Goal: Task Accomplishment & Management: Complete application form

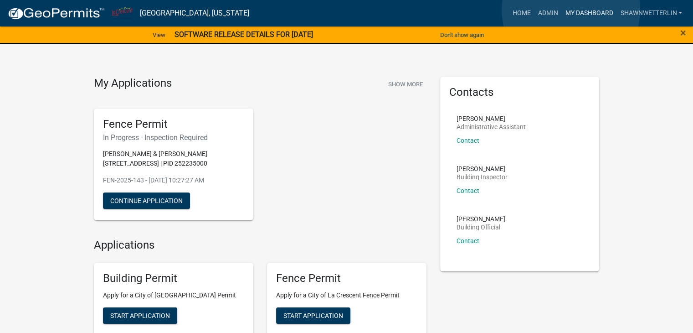
click at [571, 10] on link "My Dashboard" at bounding box center [588, 13] width 55 height 17
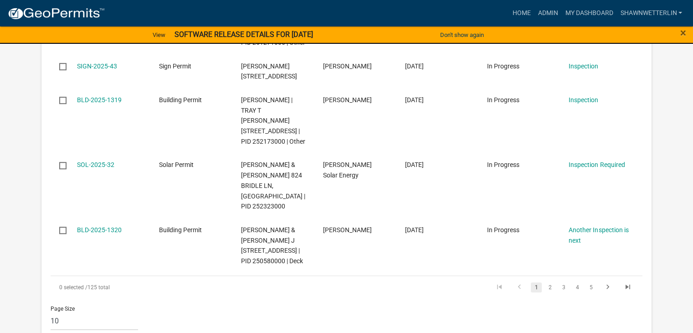
scroll to position [689, 0]
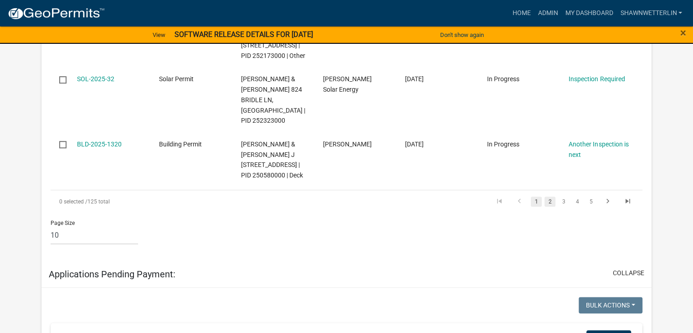
click at [552, 206] on link "2" at bounding box center [549, 201] width 11 height 10
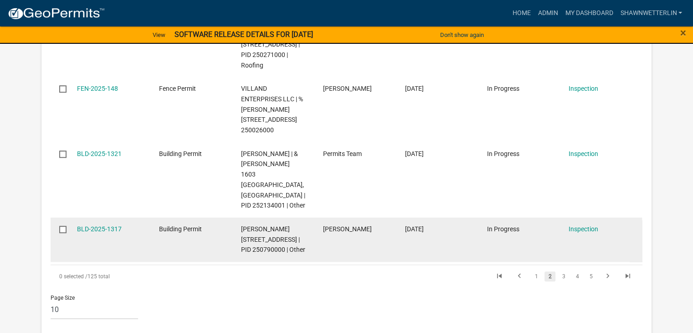
scroll to position [689, 0]
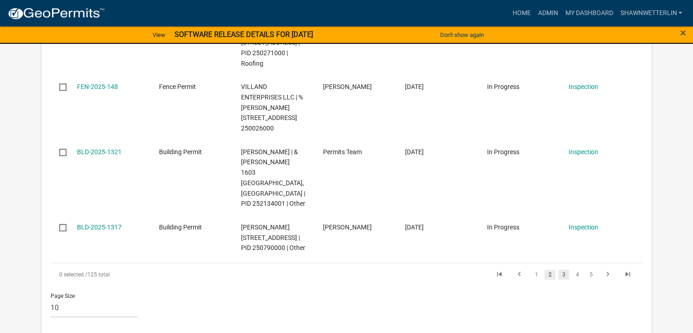
click at [563, 279] on link "3" at bounding box center [563, 274] width 11 height 10
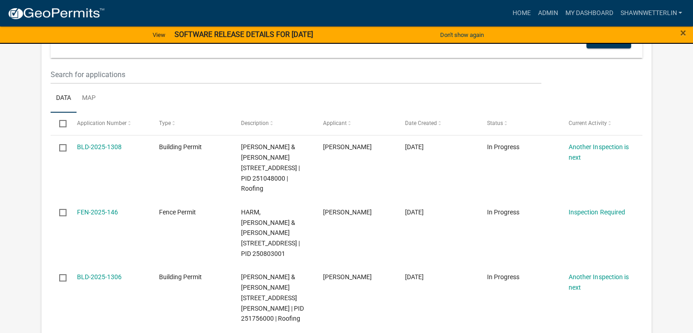
scroll to position [188, 0]
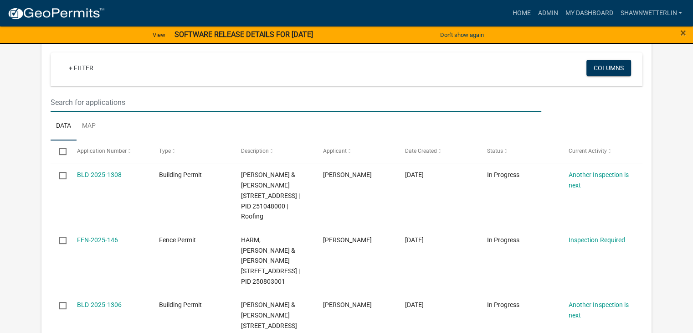
click at [63, 99] on input "text" at bounding box center [296, 102] width 491 height 19
type input "1st"
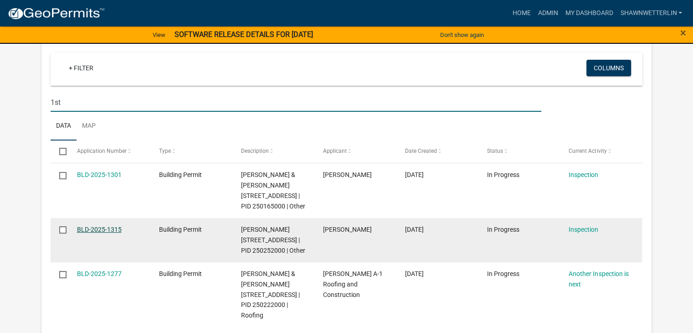
click at [98, 233] on link "BLD-2025-1315" at bounding box center [99, 229] width 45 height 7
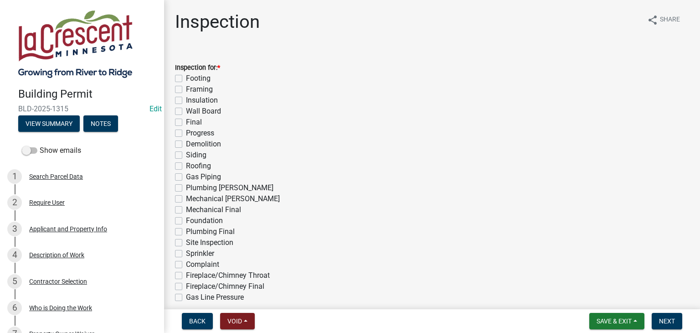
click at [186, 133] on label "Progress" at bounding box center [200, 133] width 28 height 11
click at [186, 133] on input "Progress" at bounding box center [189, 131] width 6 height 6
checkbox input "true"
checkbox input "false"
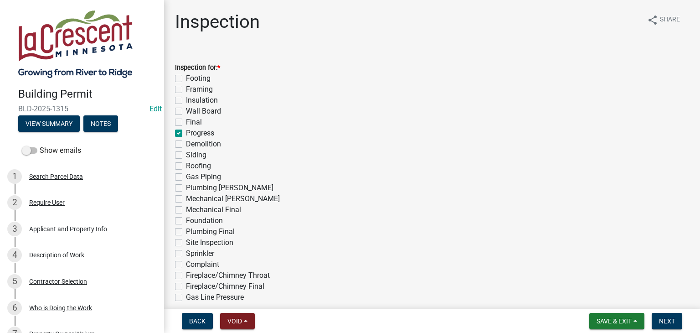
checkbox input "false"
checkbox input "true"
checkbox input "false"
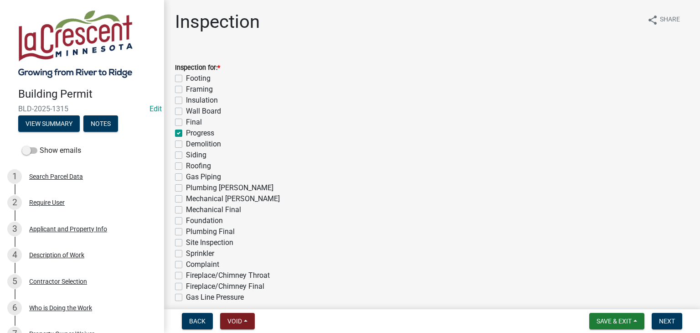
checkbox input "false"
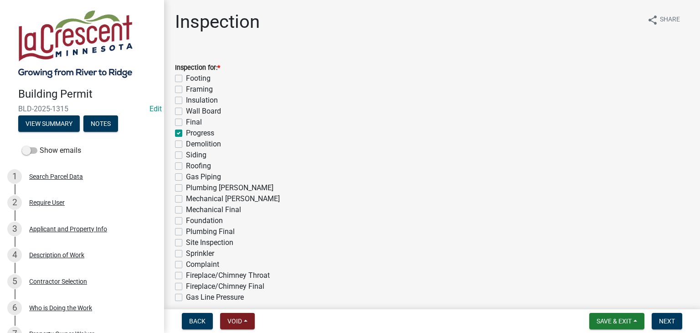
checkbox input "false"
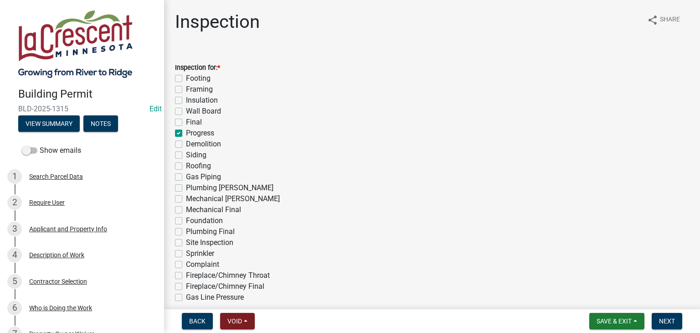
checkbox input "false"
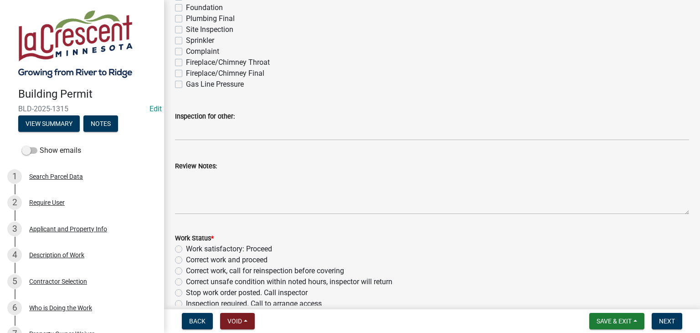
scroll to position [228, 0]
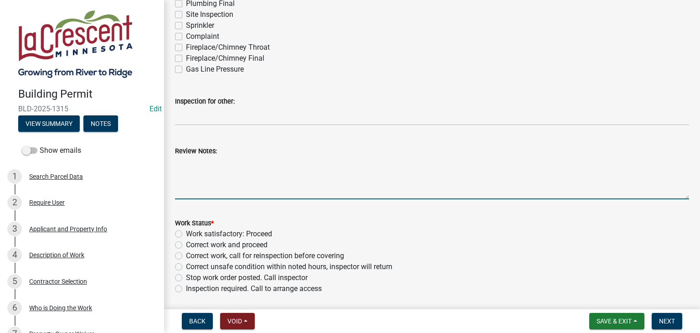
click at [221, 163] on textarea "Review Notes:" at bounding box center [432, 177] width 514 height 43
click at [390, 167] on textarea "We would suggest your concrete crew send us the new method of form for a reveiw" at bounding box center [432, 177] width 514 height 43
click at [388, 167] on textarea "We would suggest your concrete crew send us the new method of form for a reveiw" at bounding box center [432, 177] width 514 height 43
click at [390, 166] on textarea "We would suggest your concrete crew send us the new method of form for a reveiw" at bounding box center [432, 177] width 514 height 43
click at [434, 164] on textarea "We would suggest your concrete crew send us the new method of concrete form for…" at bounding box center [432, 177] width 514 height 43
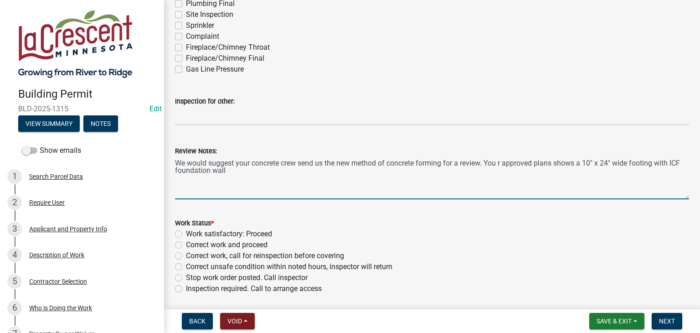
click at [238, 172] on textarea "We would suggest your concrete crew send us the new method of concrete forming …" at bounding box center [432, 177] width 514 height 43
type textarea "We would suggest your concrete crew send us the new method of concrete forming …"
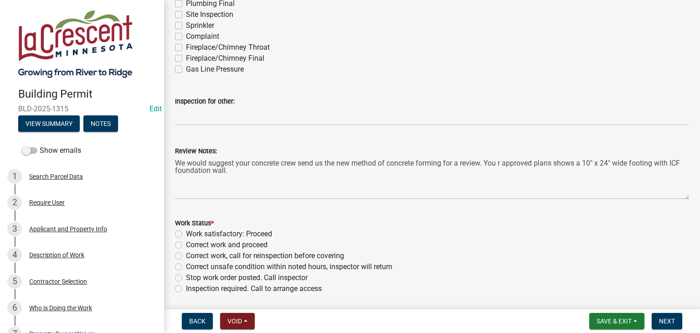
click at [186, 234] on label "Work satisfactory: Proceed" at bounding box center [229, 233] width 86 height 11
click at [186, 234] on input "Work satisfactory: Proceed" at bounding box center [189, 231] width 6 height 6
radio input "true"
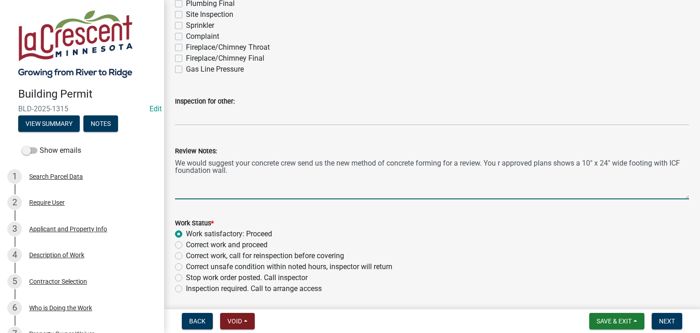
click at [502, 163] on textarea "We would suggest your concrete crew send us the new method of concrete forming …" at bounding box center [432, 177] width 514 height 43
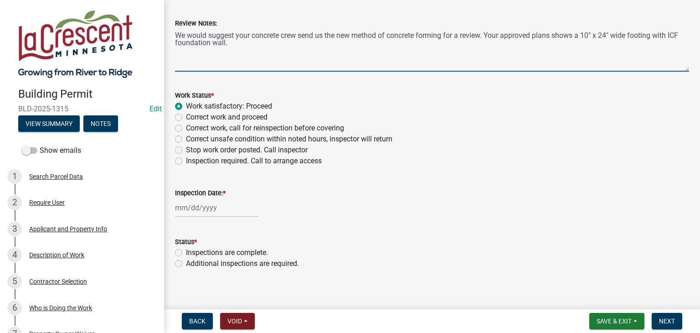
scroll to position [363, 0]
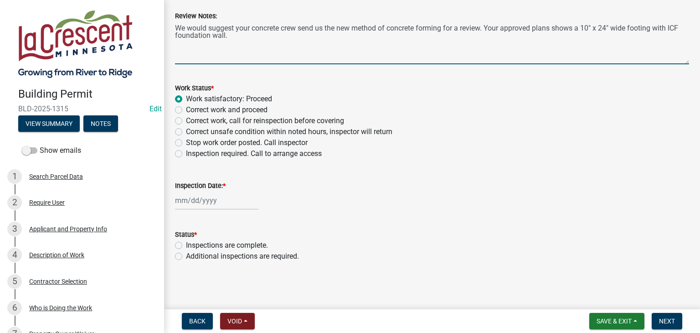
type textarea "We would suggest your concrete crew send us the new method of concrete forming …"
click at [227, 201] on div at bounding box center [216, 200] width 83 height 19
select select "9"
select select "2025"
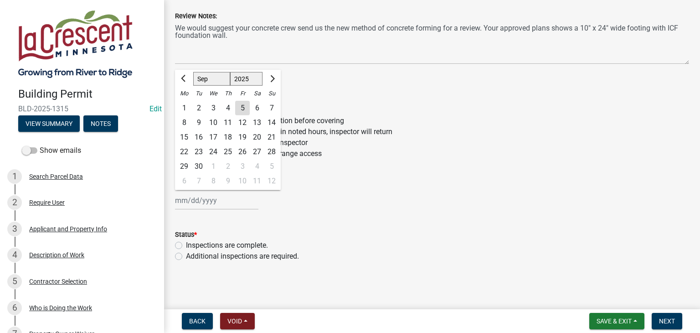
click at [244, 104] on div "5" at bounding box center [242, 108] width 15 height 15
type input "[DATE]"
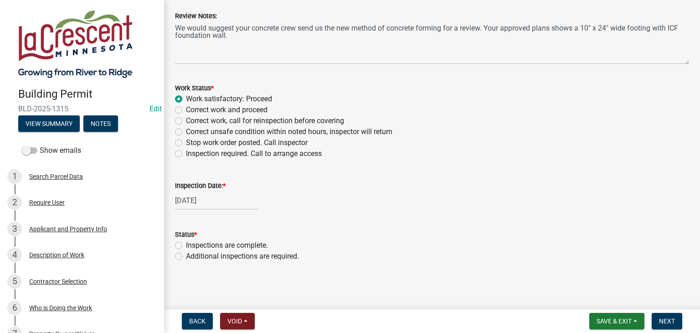
click at [186, 256] on label "Additional inspections are required." at bounding box center [242, 256] width 113 height 11
click at [186, 256] on input "Additional inspections are required." at bounding box center [189, 254] width 6 height 6
radio input "true"
click at [669, 317] on span "Next" at bounding box center [667, 320] width 16 height 7
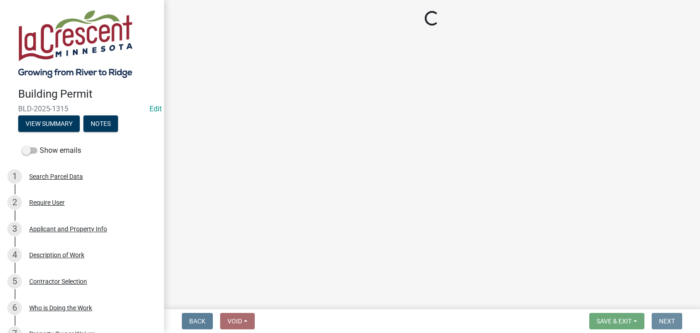
scroll to position [0, 0]
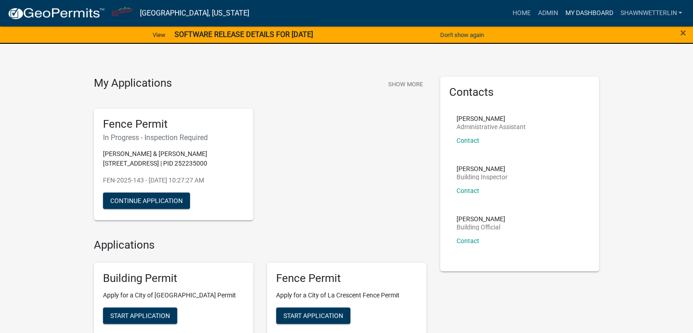
click at [575, 15] on link "My Dashboard" at bounding box center [588, 13] width 55 height 17
click at [572, 13] on link "My Dashboard" at bounding box center [588, 13] width 55 height 17
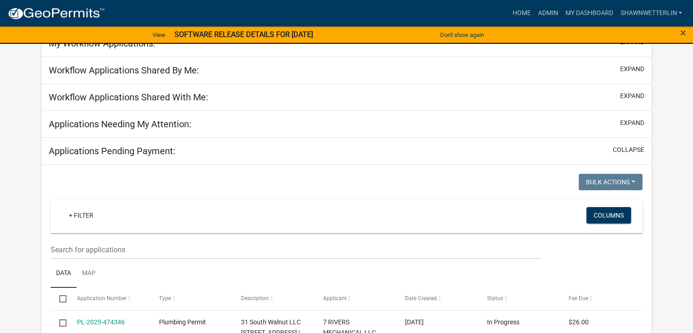
scroll to position [91, 0]
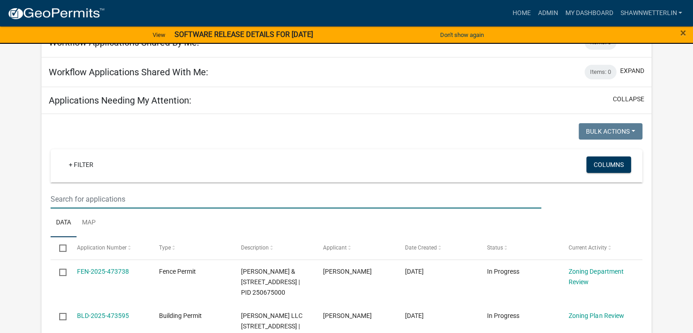
click at [84, 201] on input "text" at bounding box center [296, 199] width 491 height 19
type input "shore acres"
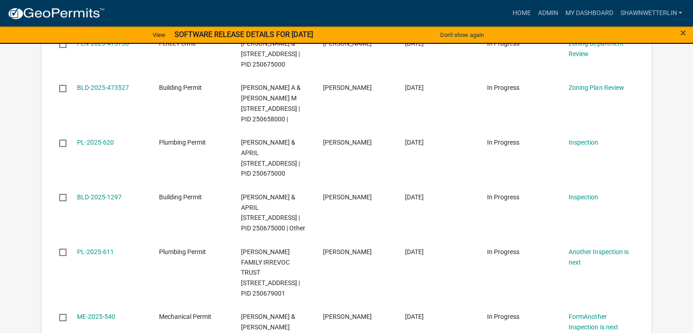
scroll to position [364, 0]
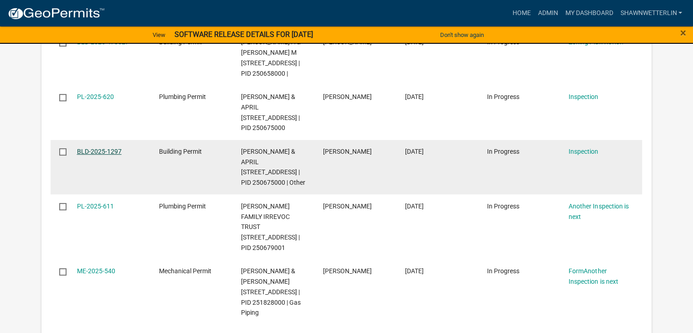
click at [97, 155] on link "BLD-2025-1297" at bounding box center [99, 151] width 45 height 7
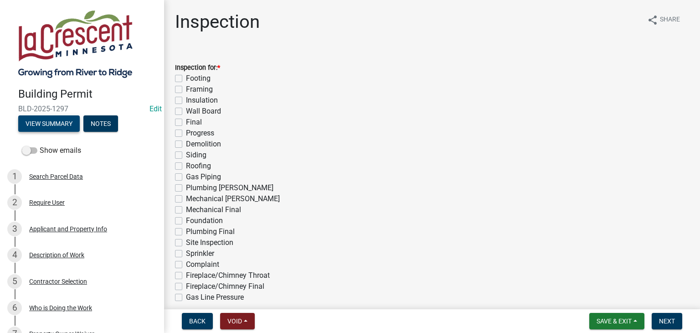
click at [48, 121] on button "View Summary" at bounding box center [49, 123] width 62 height 16
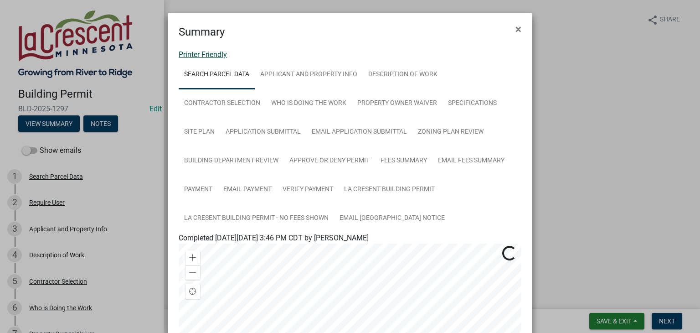
click at [213, 56] on link "Printer Friendly" at bounding box center [203, 54] width 48 height 9
click at [515, 28] on span "×" at bounding box center [518, 29] width 6 height 13
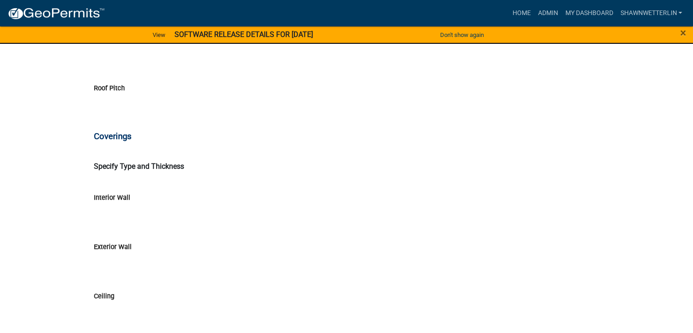
scroll to position [2916, 0]
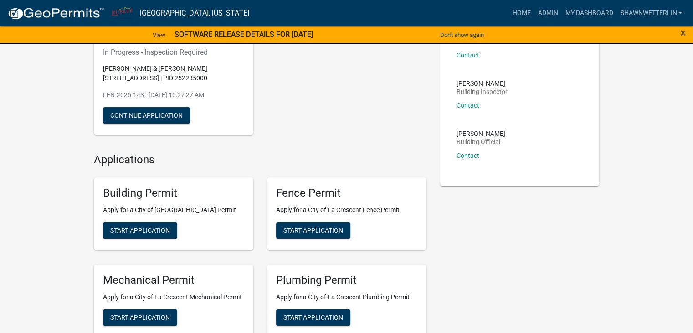
scroll to position [91, 0]
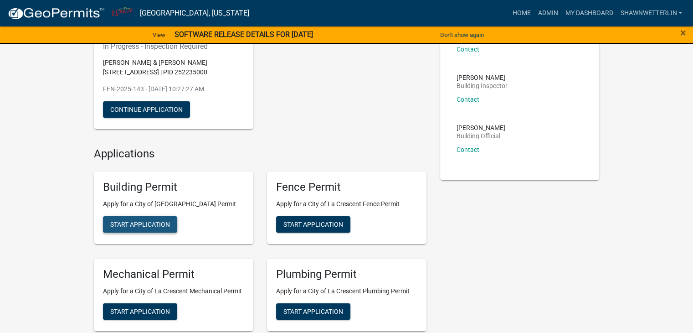
click at [133, 224] on span "Start Application" at bounding box center [140, 224] width 60 height 7
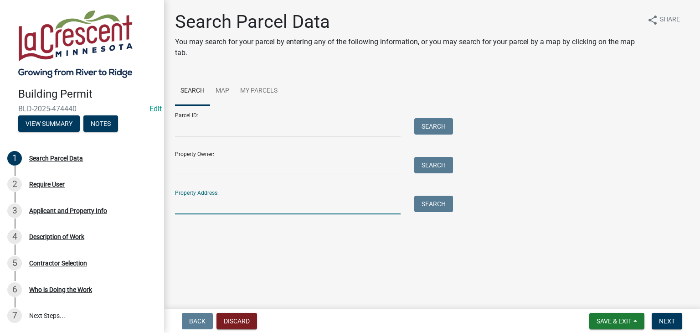
click at [216, 206] on input "Property Address:" at bounding box center [288, 204] width 226 height 19
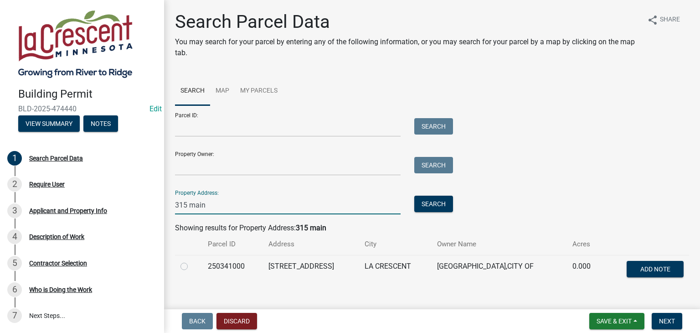
scroll to position [15, 0]
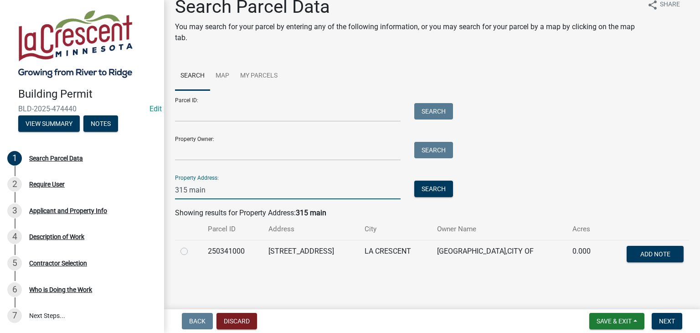
type input "315 main"
click at [191, 246] on label at bounding box center [191, 246] width 0 height 0
click at [191, 251] on input "radio" at bounding box center [194, 249] width 6 height 6
radio input "true"
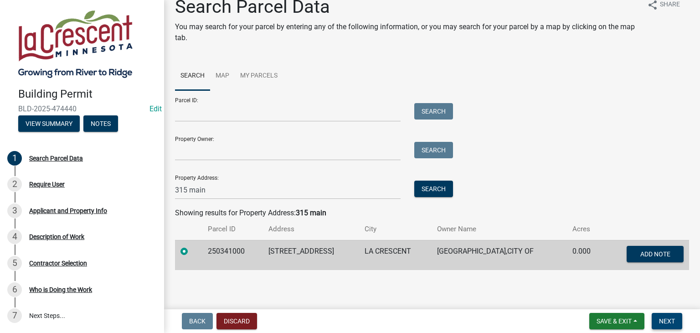
click at [669, 322] on span "Next" at bounding box center [667, 320] width 16 height 7
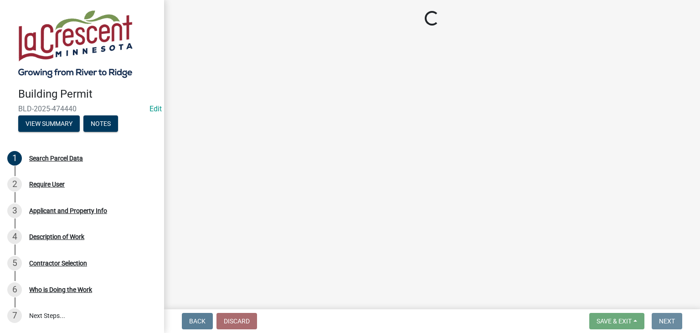
scroll to position [0, 0]
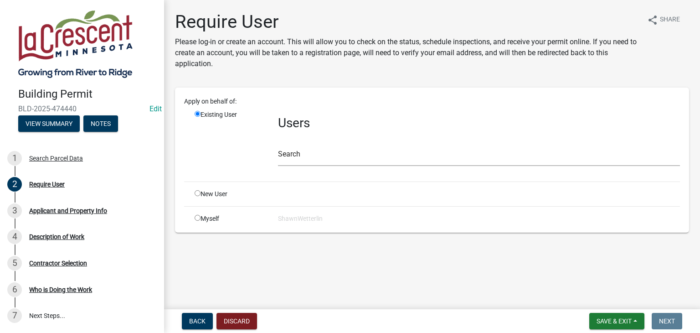
click at [197, 217] on input "radio" at bounding box center [198, 218] width 6 height 6
radio input "true"
radio input "false"
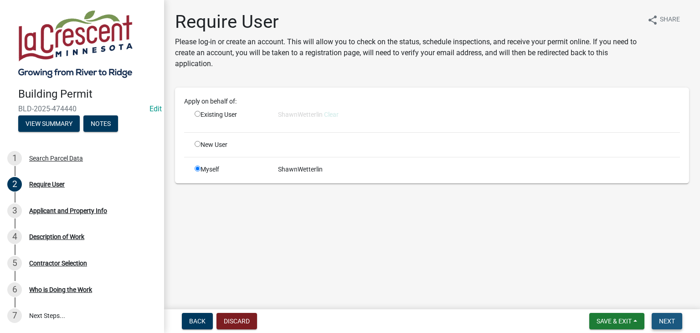
click at [665, 317] on span "Next" at bounding box center [667, 320] width 16 height 7
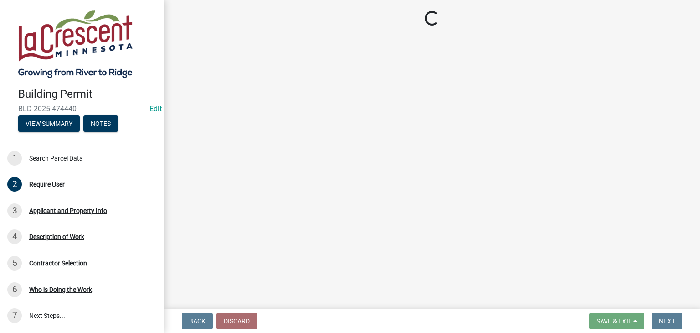
select select "e838c9e2-1e6e-4405-bddc-a3335cd38b08"
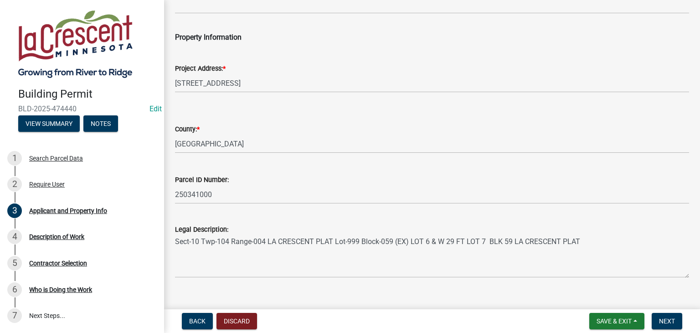
scroll to position [227, 0]
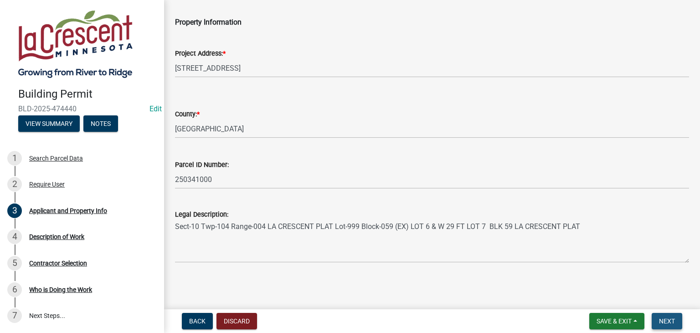
click at [662, 323] on span "Next" at bounding box center [667, 320] width 16 height 7
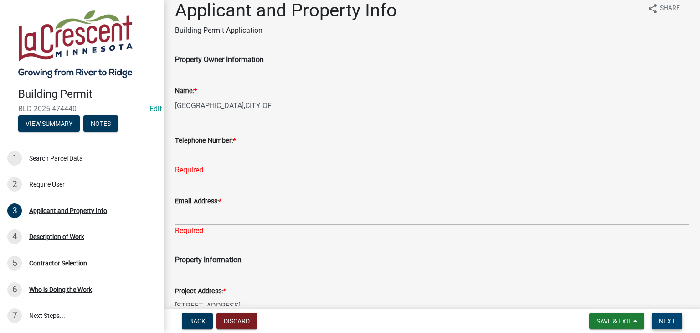
scroll to position [10, 0]
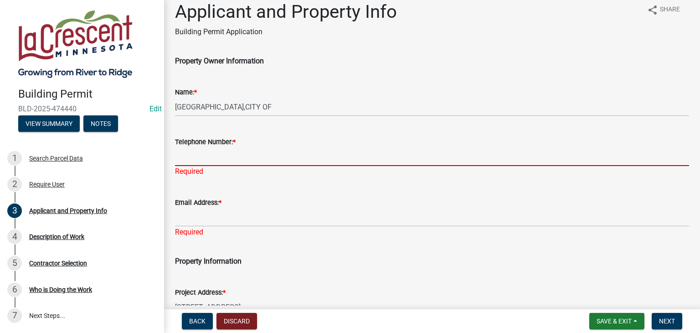
click at [222, 157] on input "Telephone Number: *" at bounding box center [432, 156] width 514 height 19
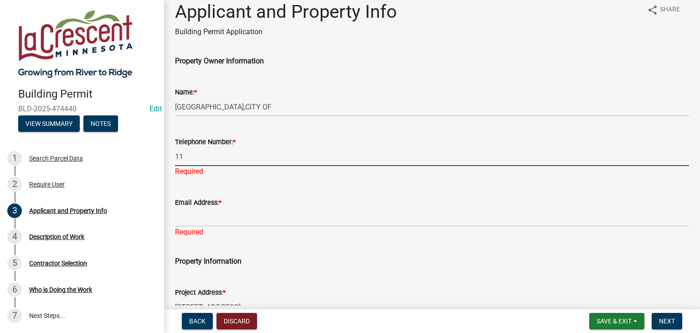
type input "11"
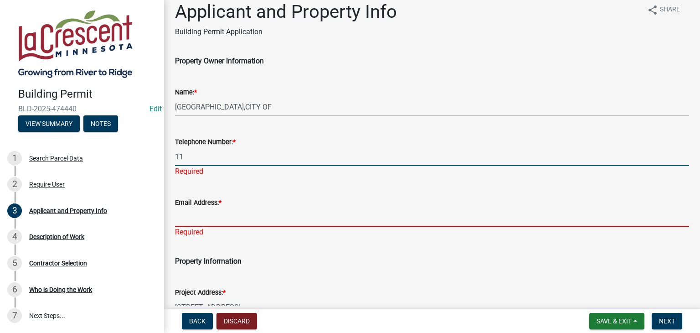
click at [206, 223] on div "Email Address: * Required" at bounding box center [432, 210] width 514 height 53
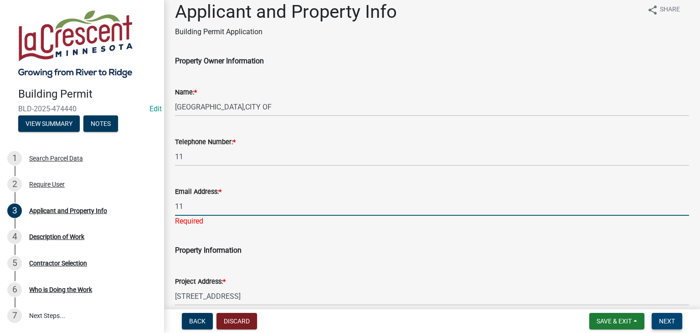
type input "11"
click at [668, 315] on button "Next" at bounding box center [666, 321] width 31 height 16
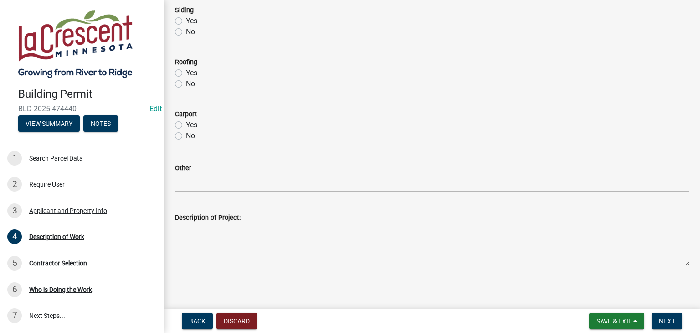
scroll to position [457, 0]
click at [663, 321] on span "Next" at bounding box center [667, 320] width 16 height 7
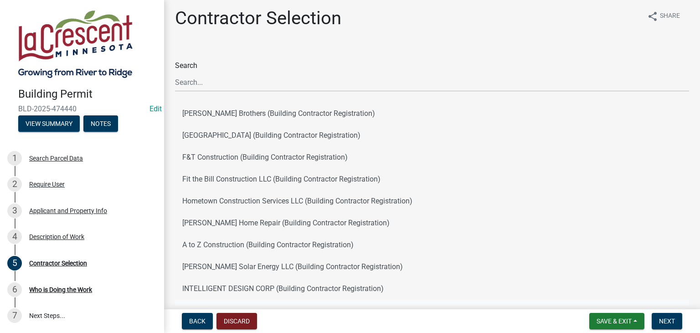
scroll to position [0, 0]
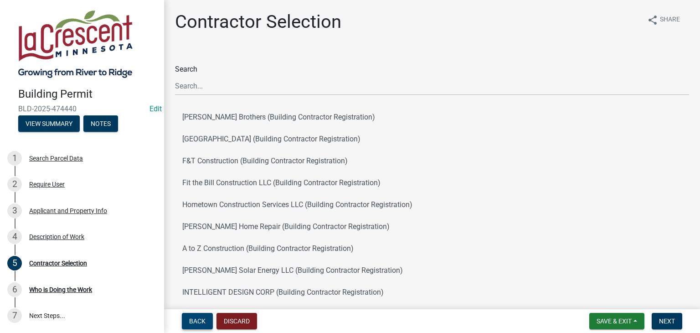
click at [194, 317] on span "Back" at bounding box center [197, 320] width 16 height 7
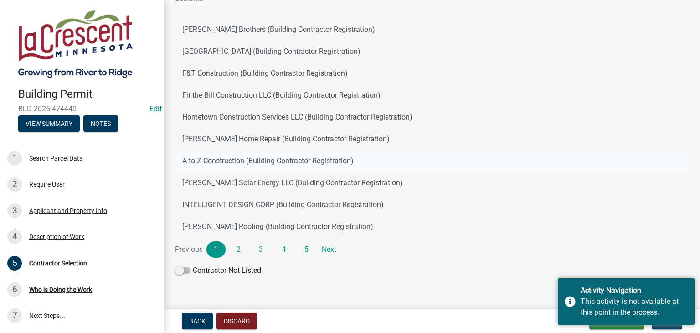
scroll to position [104, 0]
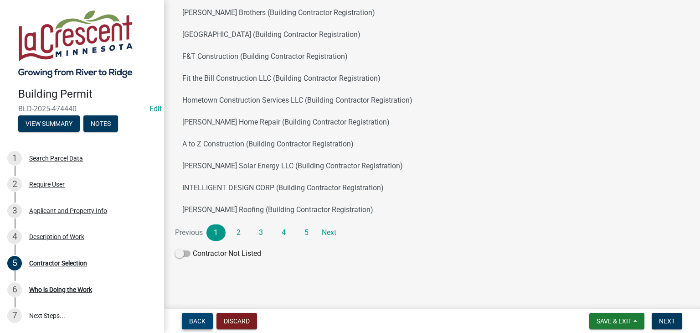
click at [206, 318] on button "Back" at bounding box center [197, 321] width 31 height 16
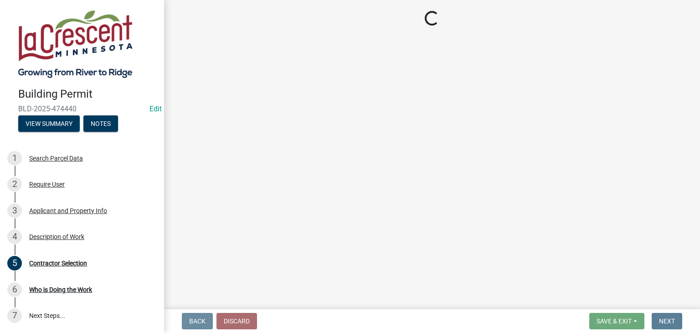
scroll to position [0, 0]
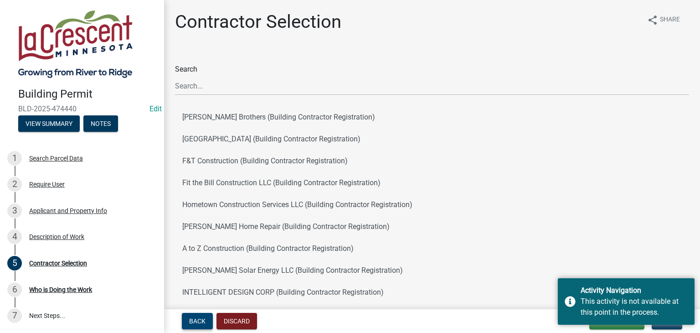
click at [206, 318] on button "Back" at bounding box center [197, 321] width 31 height 16
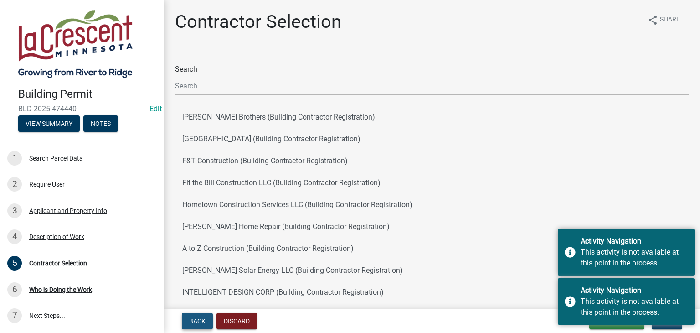
click at [206, 318] on button "Back" at bounding box center [197, 321] width 31 height 16
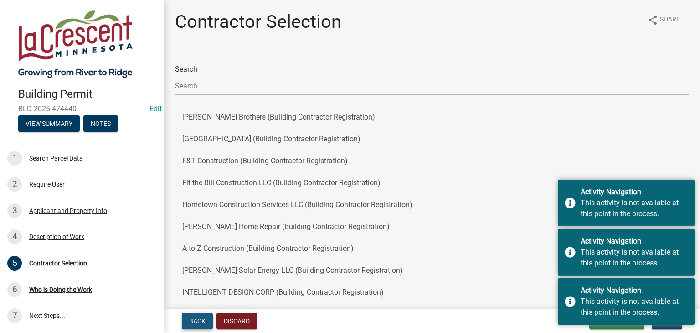
click at [206, 318] on button "Back" at bounding box center [197, 321] width 31 height 16
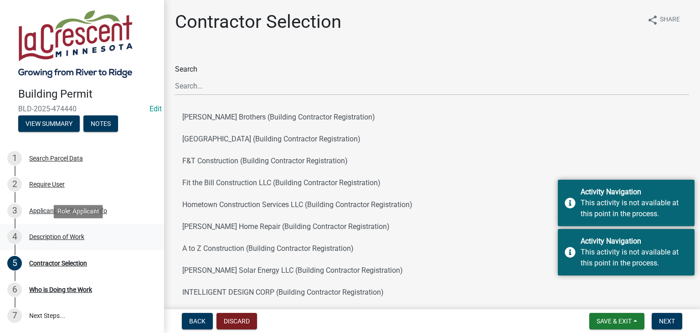
click at [63, 236] on div "Description of Work" at bounding box center [56, 236] width 55 height 6
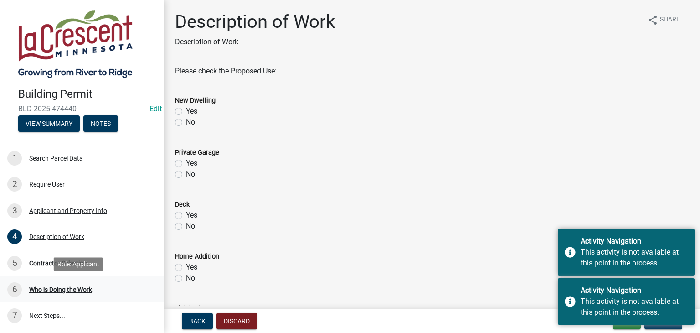
click at [68, 287] on div "Who is Doing the Work" at bounding box center [60, 289] width 63 height 6
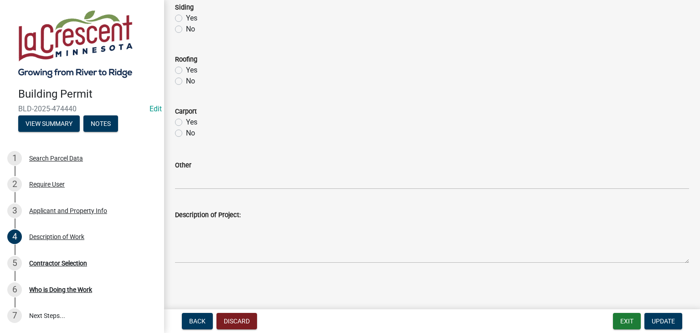
scroll to position [457, 0]
click at [51, 287] on div "Who is Doing the Work" at bounding box center [60, 289] width 63 height 6
click at [51, 292] on div "Who is Doing the Work" at bounding box center [60, 289] width 63 height 6
click at [53, 288] on div "Who is Doing the Work" at bounding box center [60, 289] width 63 height 6
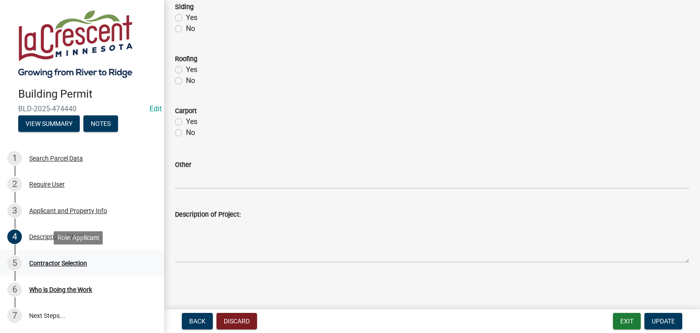
click at [56, 263] on div "Contractor Selection" at bounding box center [58, 263] width 58 height 6
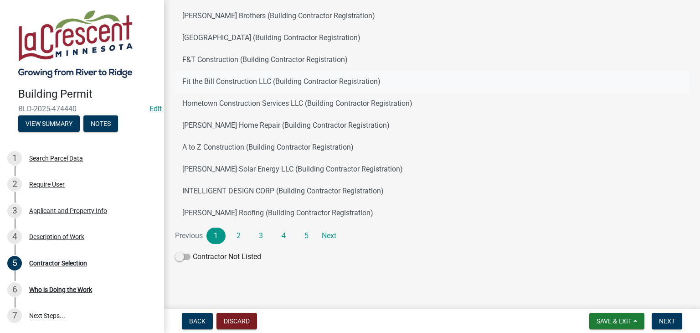
scroll to position [104, 0]
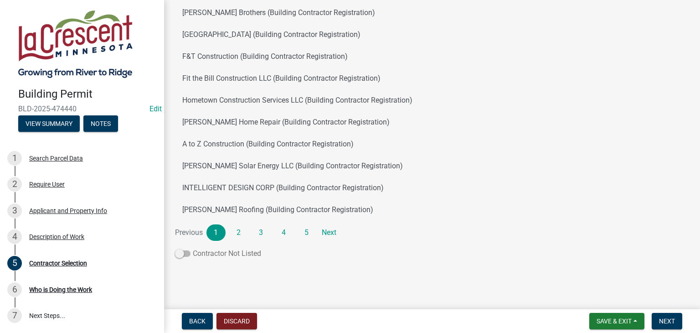
click at [181, 254] on span at bounding box center [182, 253] width 15 height 6
click at [193, 248] on input "Contractor Not Listed" at bounding box center [193, 248] width 0 height 0
click at [667, 319] on span "Next" at bounding box center [667, 320] width 16 height 7
click at [662, 320] on span "Next" at bounding box center [667, 320] width 16 height 7
drag, startPoint x: 185, startPoint y: 254, endPoint x: 172, endPoint y: 254, distance: 13.2
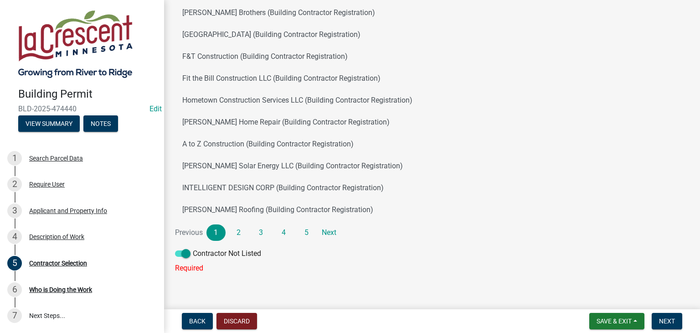
click at [172, 254] on div "Search Wieser Brothers (Building Contractor Registration) River valley Fence (B…" at bounding box center [432, 110] width 528 height 327
click at [180, 252] on span at bounding box center [182, 253] width 15 height 6
click at [193, 248] on input "Contractor Not Listed" at bounding box center [193, 248] width 0 height 0
click at [190, 233] on li "Previous" at bounding box center [190, 232] width 31 height 16
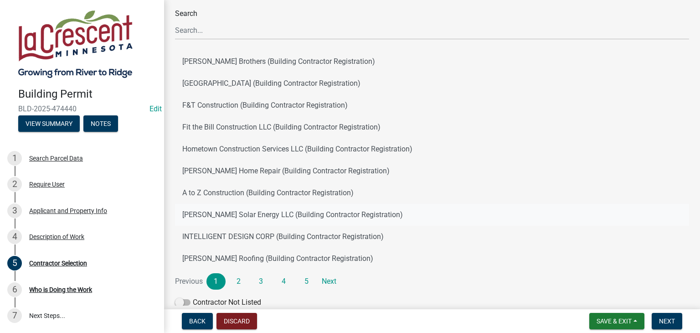
scroll to position [0, 0]
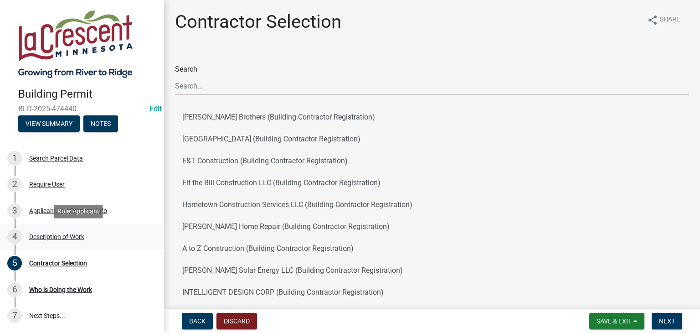
click at [55, 235] on div "Description of Work" at bounding box center [56, 236] width 55 height 6
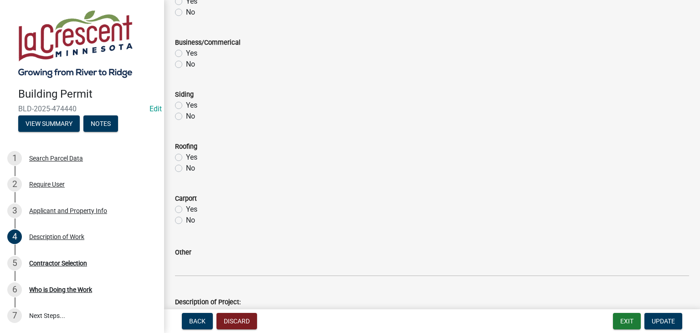
scroll to position [457, 0]
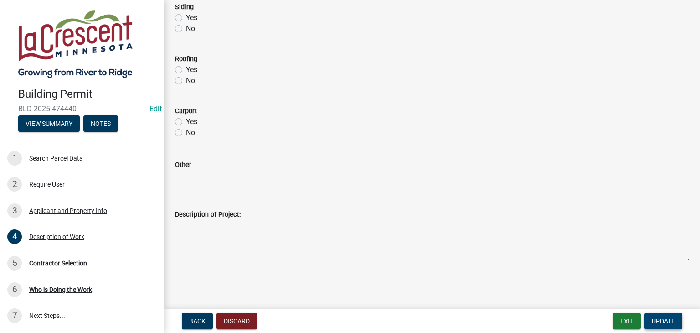
click at [662, 323] on span "Update" at bounding box center [662, 320] width 23 height 7
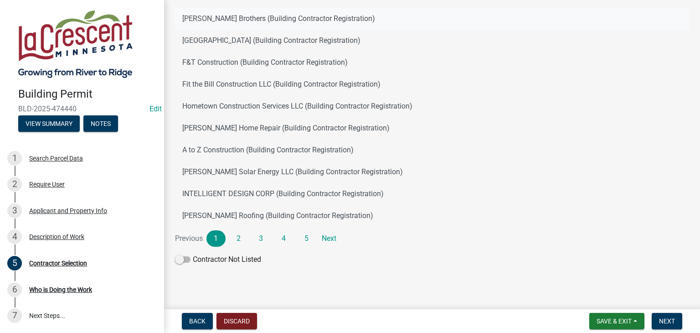
scroll to position [104, 0]
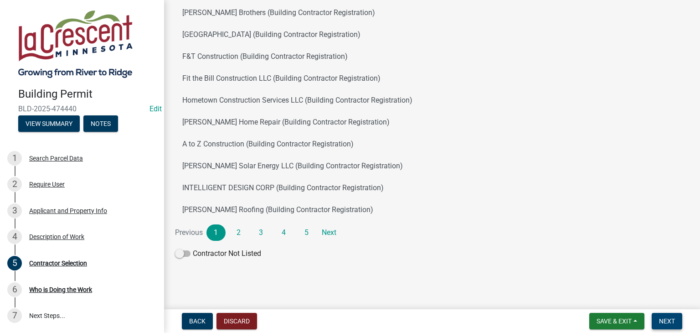
click at [667, 318] on span "Next" at bounding box center [667, 320] width 16 height 7
click at [181, 253] on span at bounding box center [182, 253] width 15 height 6
click at [193, 248] on input "Contractor Not Listed" at bounding box center [193, 248] width 0 height 0
click at [669, 324] on button "Next" at bounding box center [666, 321] width 31 height 16
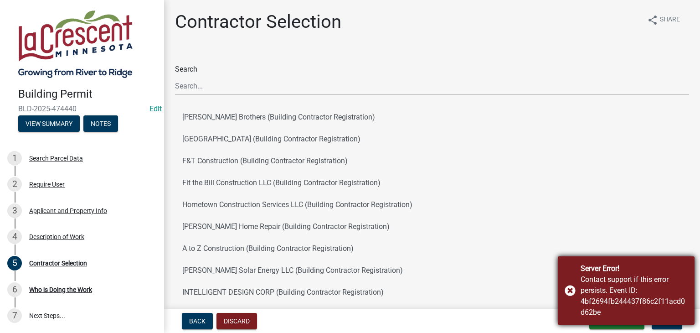
click at [569, 291] on div "Server Error! Contact support if this error persists. Event ID: 4bf2694fb244437…" at bounding box center [626, 290] width 137 height 68
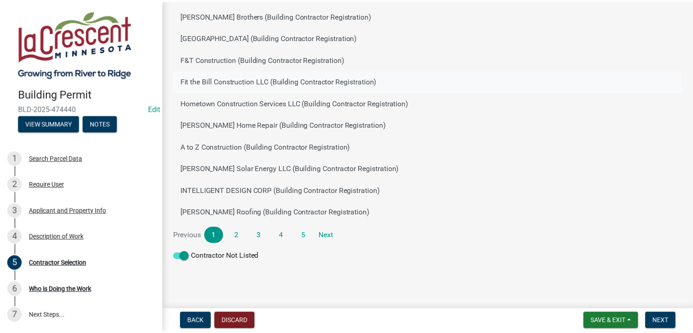
scroll to position [104, 0]
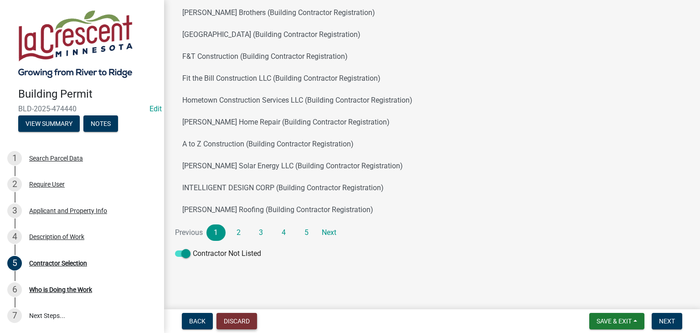
click at [229, 318] on button "Discard" at bounding box center [236, 321] width 41 height 16
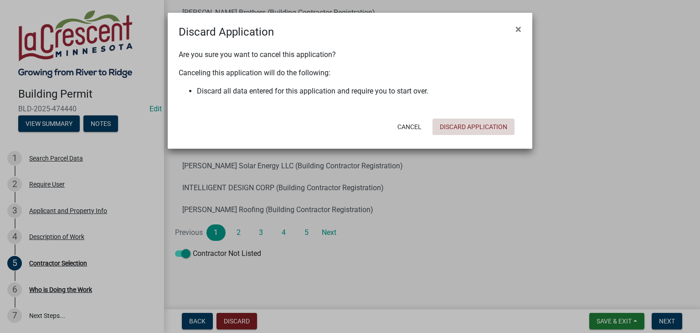
click at [467, 127] on button "Discard Application" at bounding box center [473, 126] width 82 height 16
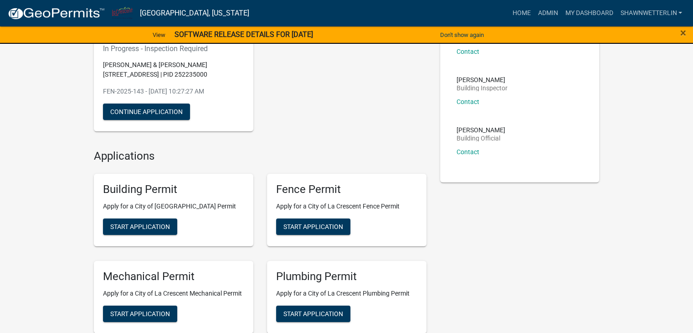
scroll to position [91, 0]
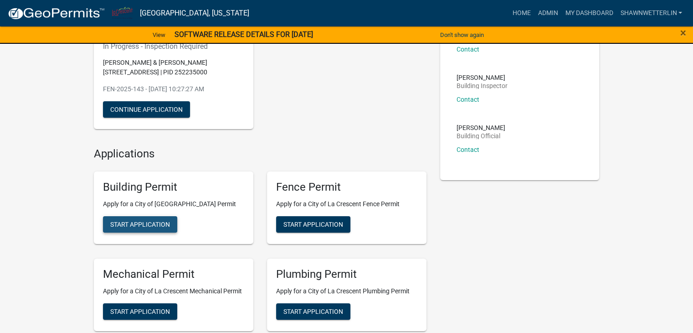
click at [129, 221] on span "Start Application" at bounding box center [140, 224] width 60 height 7
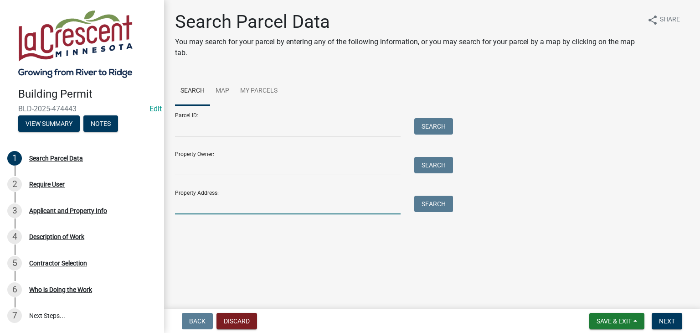
click at [190, 203] on input "Property Address:" at bounding box center [288, 204] width 226 height 19
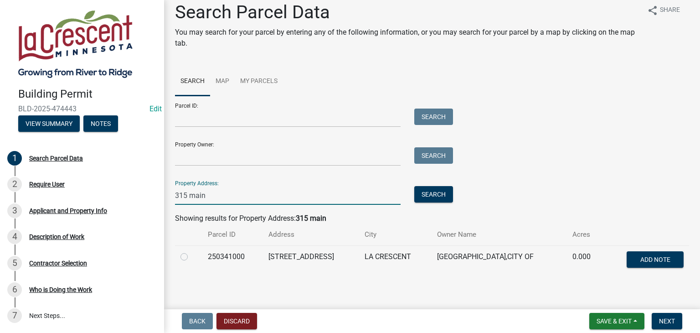
scroll to position [15, 0]
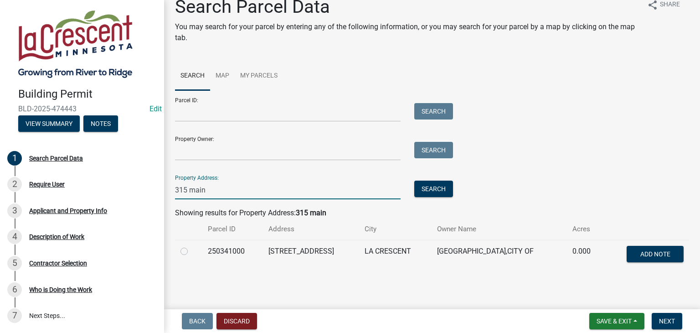
type input "315 main"
click at [191, 246] on label at bounding box center [191, 246] width 0 height 0
click at [191, 251] on input "radio" at bounding box center [194, 249] width 6 height 6
radio input "true"
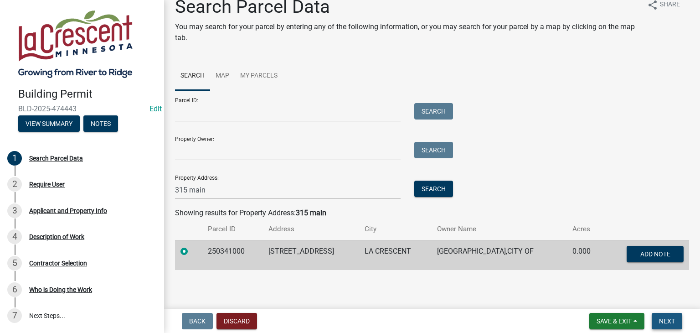
click at [662, 325] on button "Next" at bounding box center [666, 321] width 31 height 16
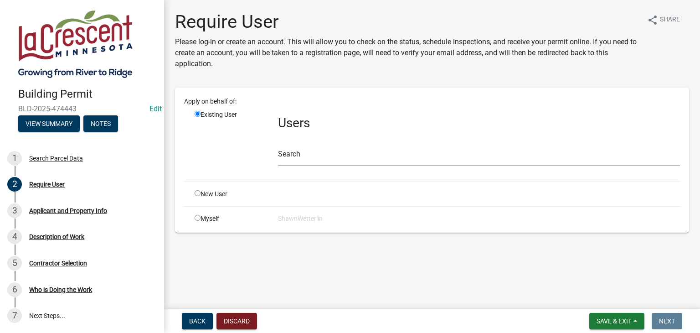
click at [197, 217] on input "radio" at bounding box center [198, 218] width 6 height 6
radio input "true"
radio input "false"
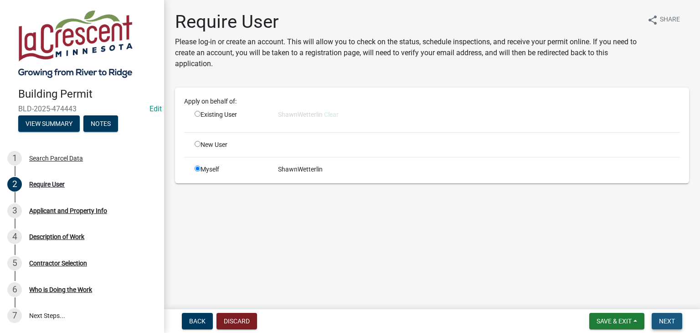
click at [667, 319] on span "Next" at bounding box center [667, 320] width 16 height 7
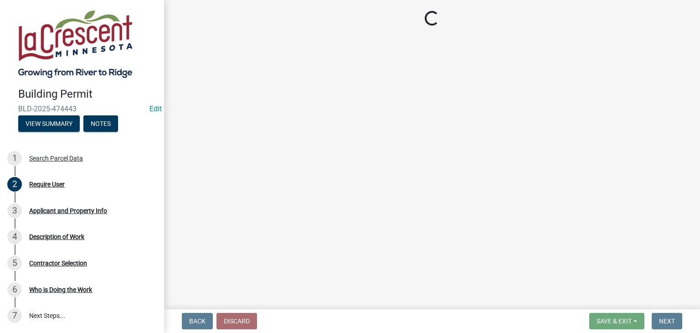
select select "e838c9e2-1e6e-4405-bddc-a3335cd38b08"
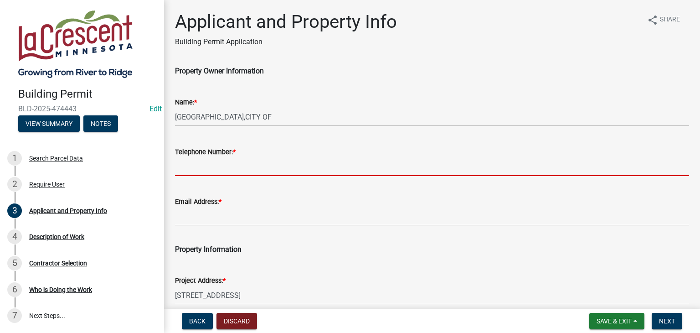
click at [246, 172] on input "Telephone Number: *" at bounding box center [432, 166] width 514 height 19
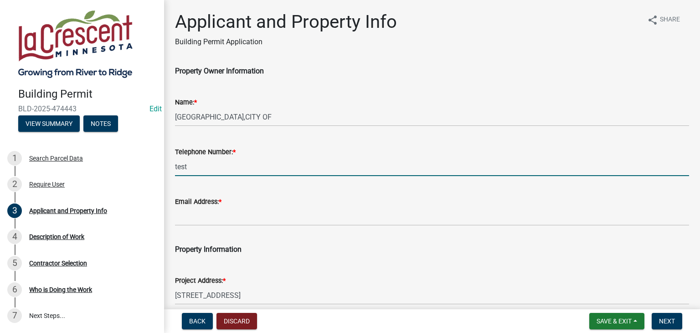
type input "test"
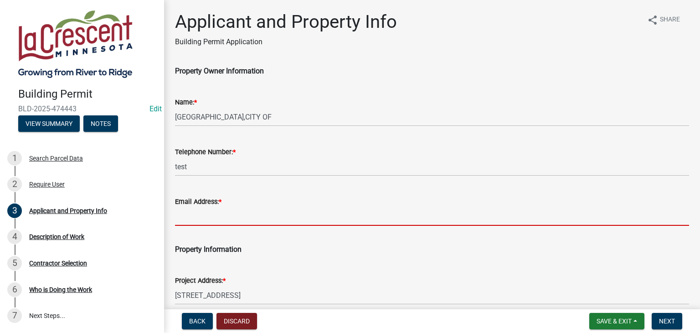
click at [219, 219] on input "Email Address: *" at bounding box center [432, 216] width 514 height 19
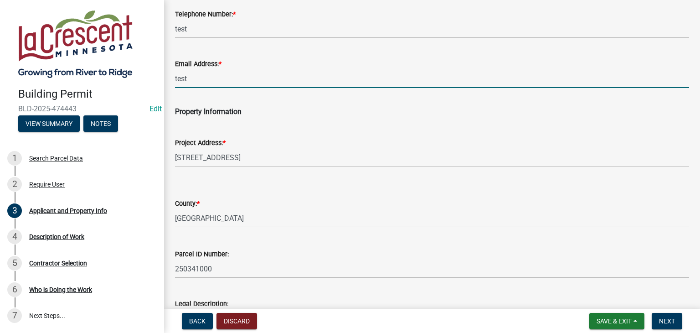
scroll to position [227, 0]
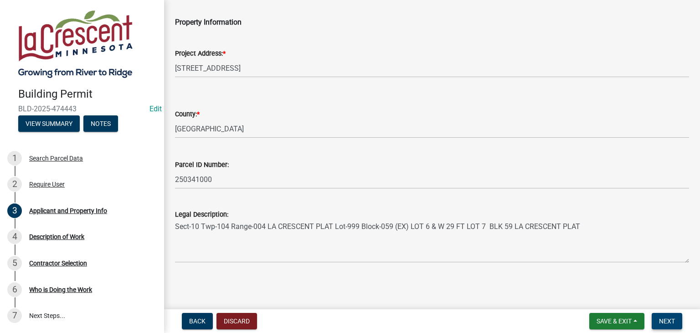
type input "test"
click at [667, 324] on span "Next" at bounding box center [667, 320] width 16 height 7
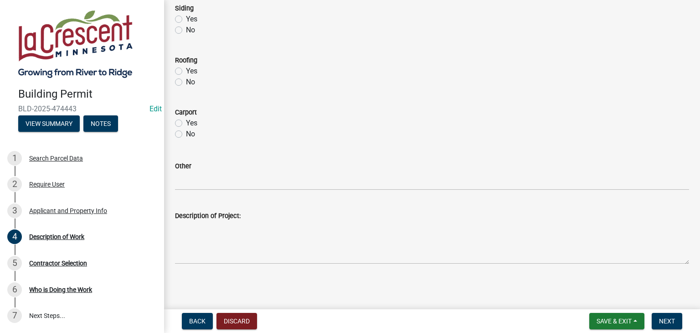
scroll to position [457, 0]
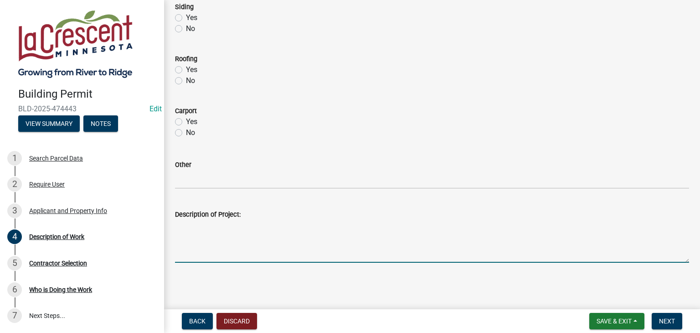
click at [263, 248] on textarea "Description of Project:" at bounding box center [432, 241] width 514 height 43
type textarea "TEST"
click at [671, 318] on span "Next" at bounding box center [667, 320] width 16 height 7
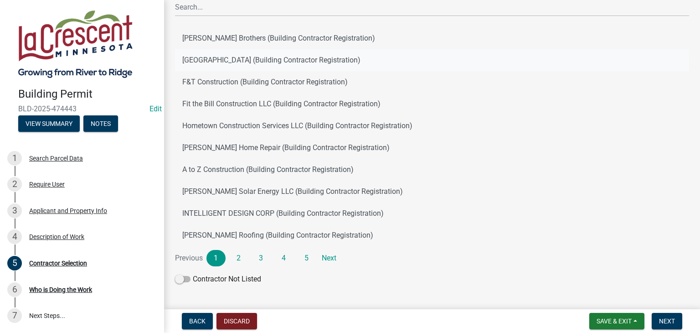
scroll to position [104, 0]
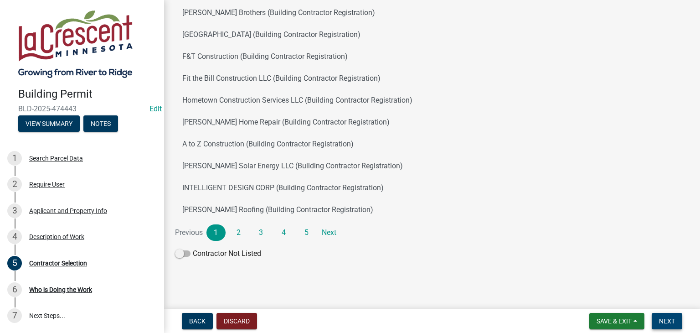
click at [665, 319] on span "Next" at bounding box center [667, 320] width 16 height 7
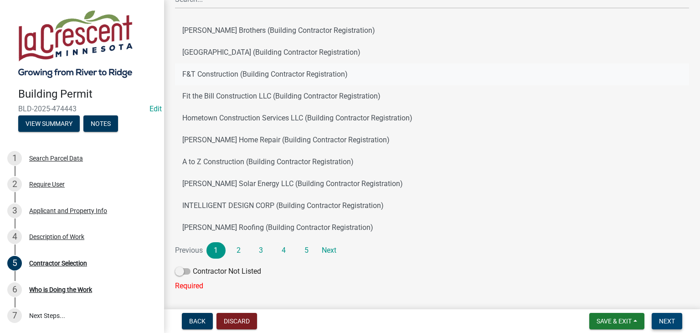
scroll to position [115, 0]
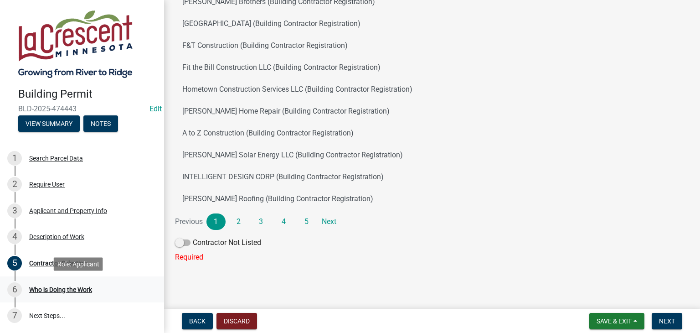
click at [69, 286] on div "Who is Doing the Work" at bounding box center [60, 289] width 63 height 6
click at [180, 241] on span at bounding box center [182, 242] width 15 height 6
click at [193, 237] on input "Contractor Not Listed" at bounding box center [193, 237] width 0 height 0
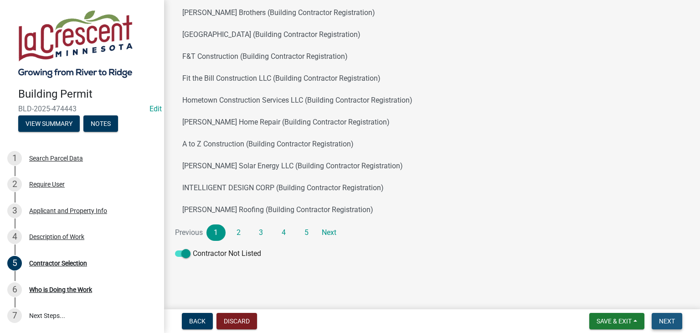
click at [665, 319] on span "Next" at bounding box center [667, 320] width 16 height 7
click at [676, 318] on button "Next" at bounding box center [666, 321] width 31 height 16
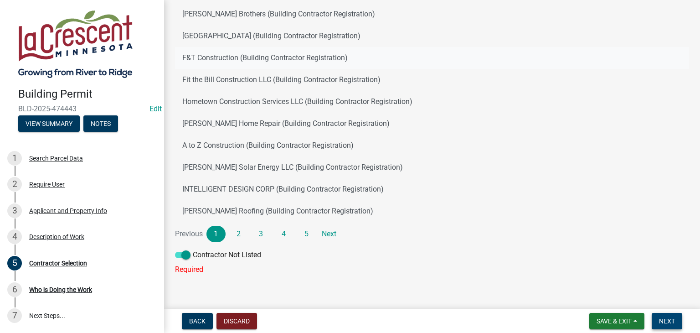
scroll to position [115, 0]
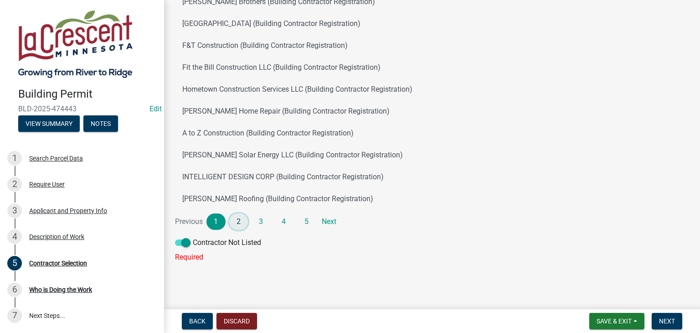
click at [242, 219] on link "2" at bounding box center [238, 221] width 19 height 16
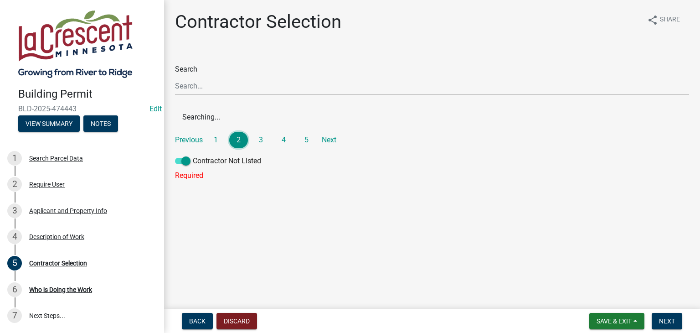
scroll to position [0, 0]
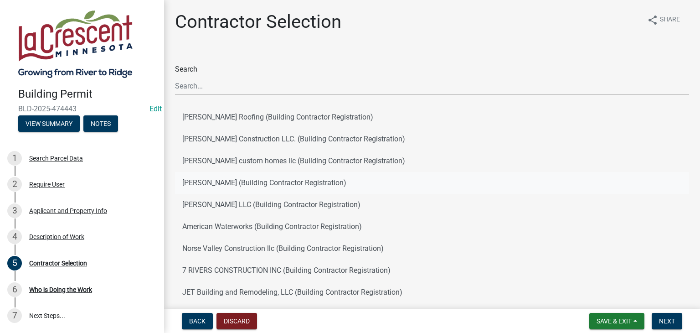
click at [261, 178] on button "A. Allen Const (Building Contractor Registration)" at bounding box center [432, 183] width 514 height 22
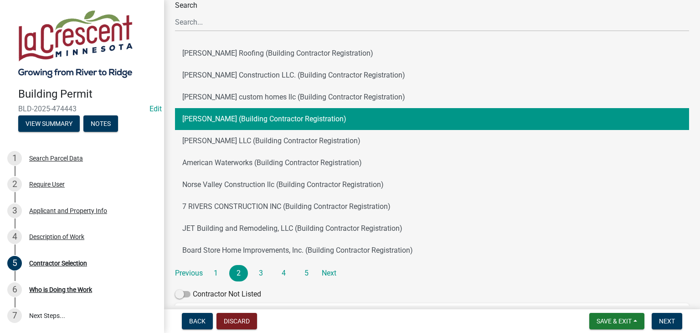
scroll to position [182, 0]
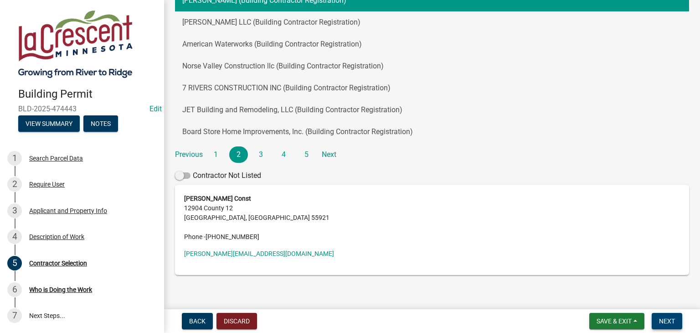
click at [666, 320] on span "Next" at bounding box center [667, 320] width 16 height 7
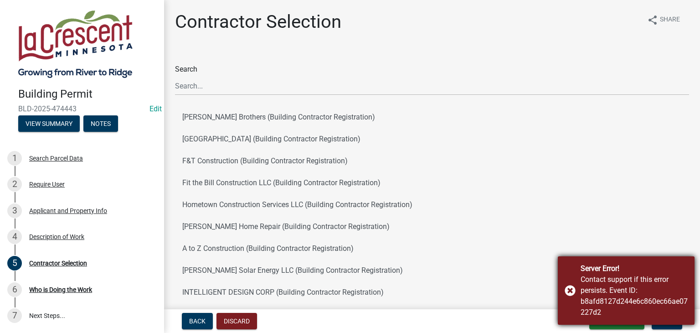
click at [569, 287] on div "Server Error! Contact support if this error persists. Event ID: b8afd8127d244e6…" at bounding box center [626, 290] width 137 height 68
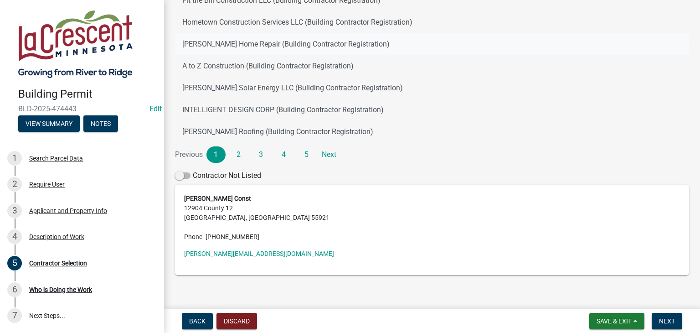
scroll to position [195, 0]
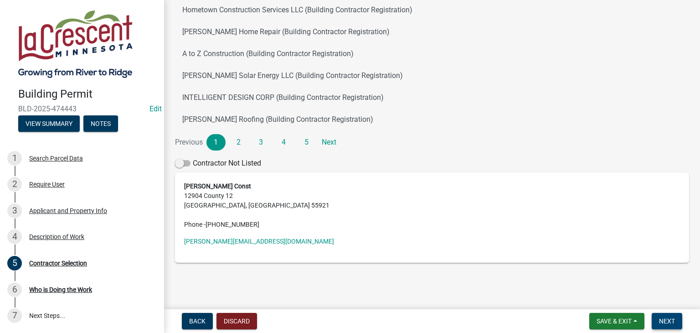
click at [668, 322] on span "Next" at bounding box center [667, 320] width 16 height 7
click at [234, 318] on button "Discard" at bounding box center [236, 321] width 41 height 16
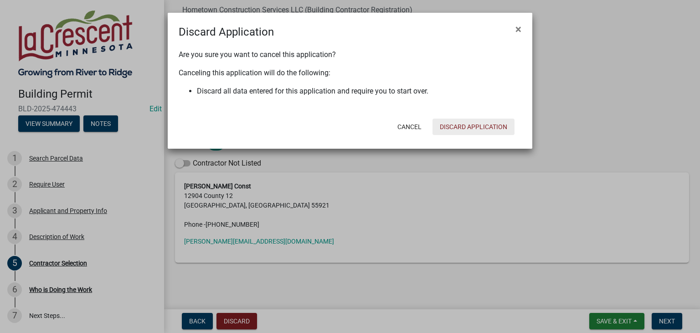
click at [476, 127] on button "Discard Application" at bounding box center [473, 126] width 82 height 16
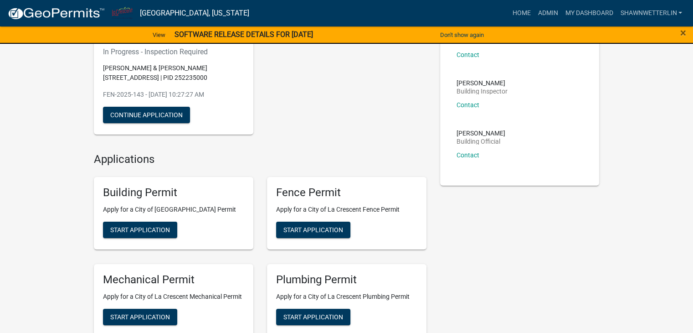
scroll to position [91, 0]
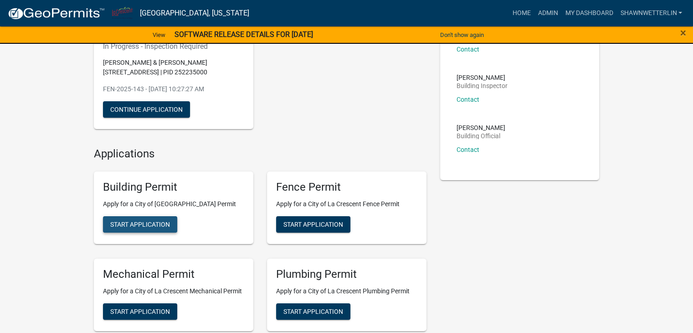
click at [140, 226] on span "Start Application" at bounding box center [140, 224] width 60 height 7
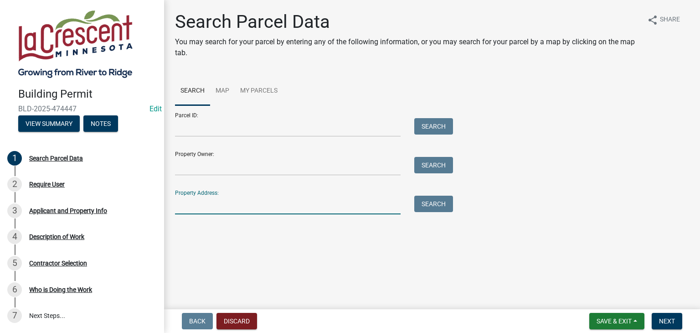
click at [198, 203] on input "Property Address:" at bounding box center [288, 204] width 226 height 19
type input "315 main"
click at [429, 206] on button "Search" at bounding box center [433, 203] width 39 height 16
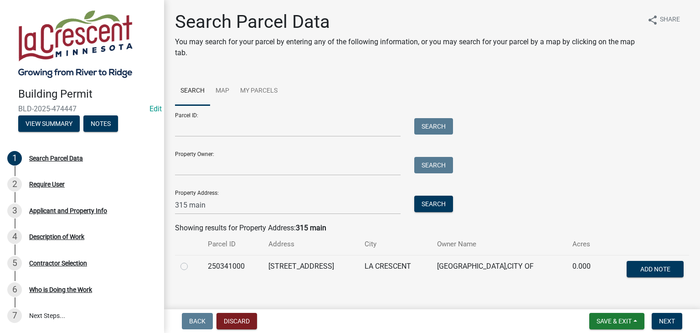
click at [191, 261] on label at bounding box center [191, 261] width 0 height 0
click at [191, 267] on input "radio" at bounding box center [194, 264] width 6 height 6
radio input "true"
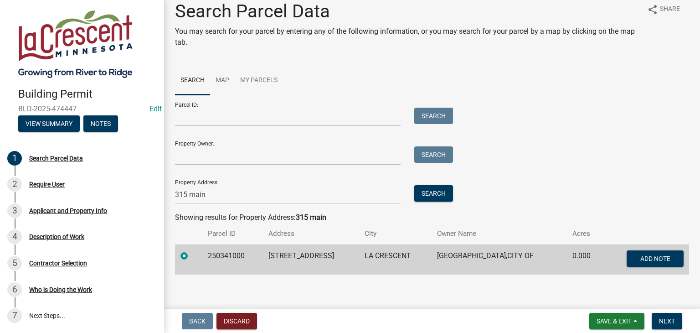
scroll to position [15, 0]
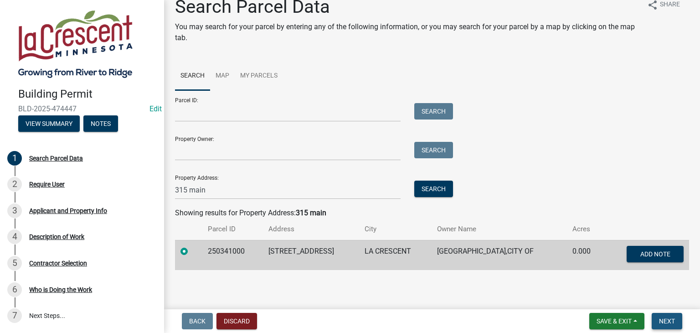
click at [660, 320] on span "Next" at bounding box center [667, 320] width 16 height 7
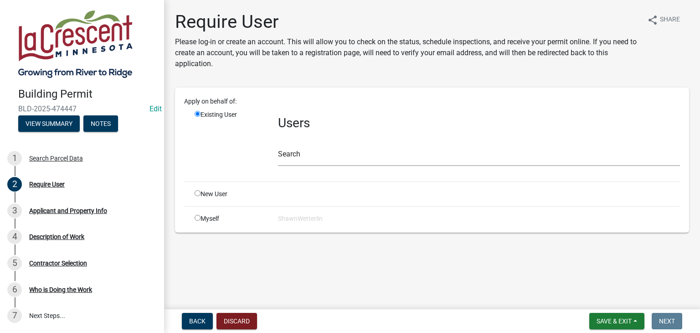
click at [197, 215] on input "radio" at bounding box center [198, 218] width 6 height 6
radio input "true"
radio input "false"
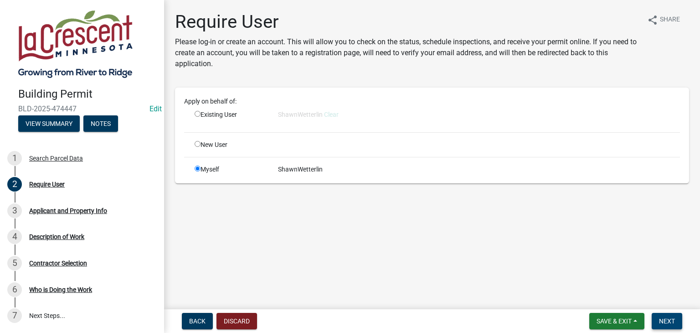
click at [666, 318] on span "Next" at bounding box center [667, 320] width 16 height 7
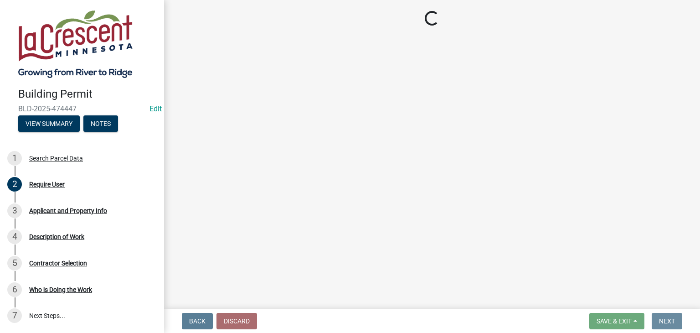
select select "e838c9e2-1e6e-4405-bddc-a3335cd38b08"
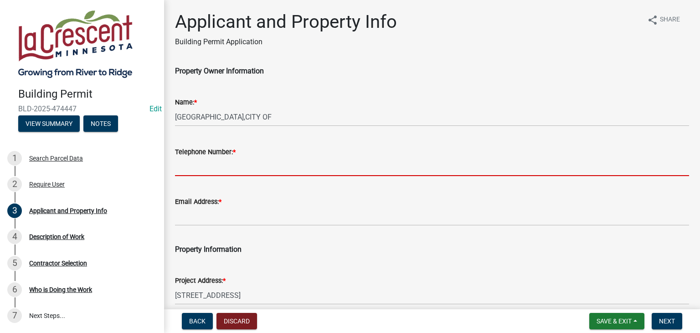
click at [213, 168] on input "Telephone Number: *" at bounding box center [432, 166] width 514 height 19
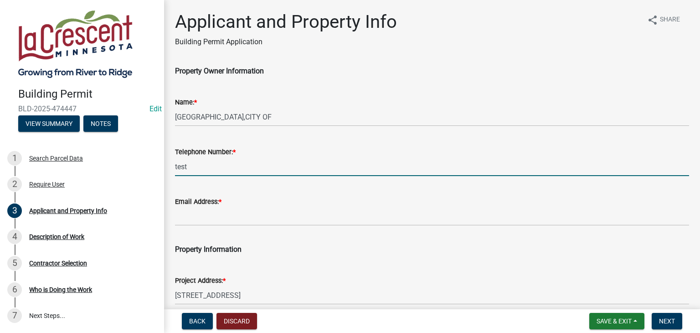
type input "test"
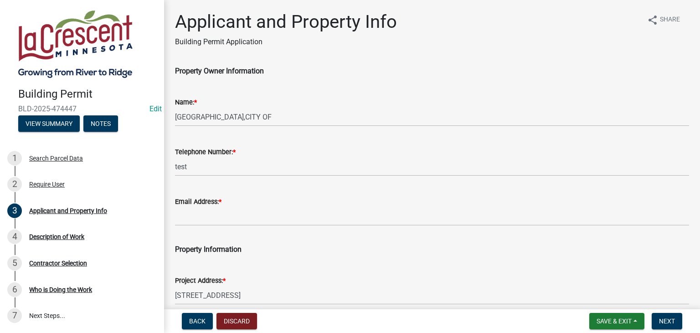
click at [174, 221] on div "Email Address: *" at bounding box center [432, 204] width 528 height 42
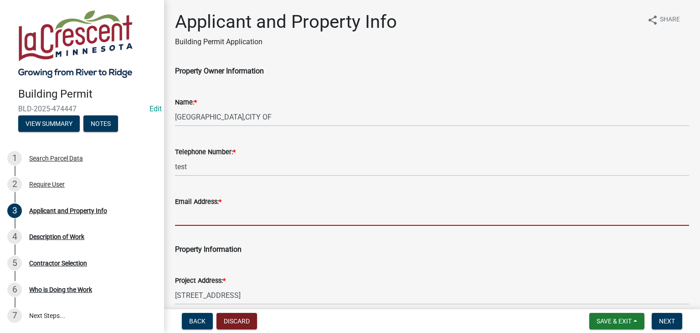
click at [180, 219] on input "Email Address: *" at bounding box center [432, 216] width 514 height 19
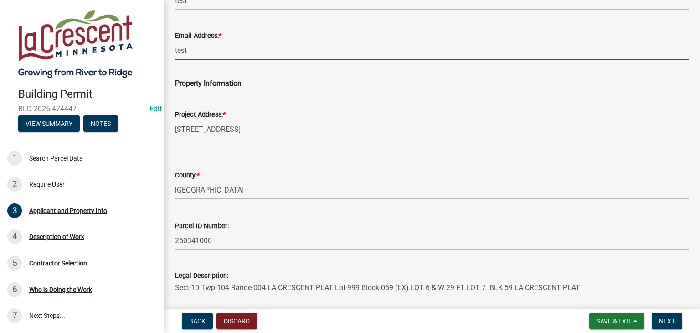
scroll to position [227, 0]
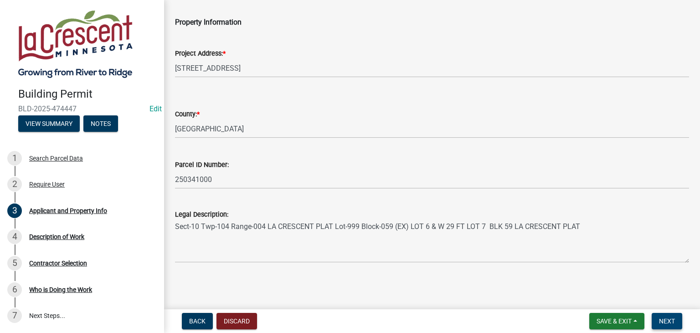
type input "test"
click at [666, 320] on span "Next" at bounding box center [667, 320] width 16 height 7
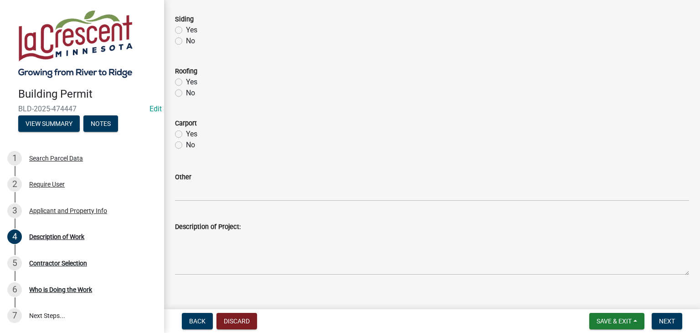
scroll to position [456, 0]
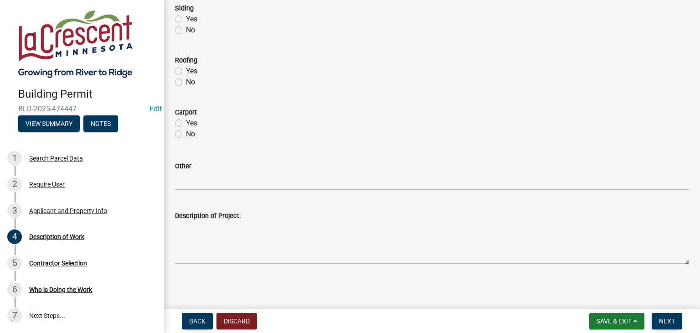
click at [262, 215] on div "Description of Project:" at bounding box center [432, 215] width 514 height 11
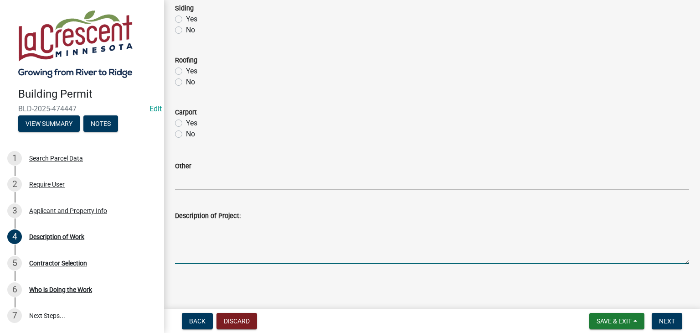
click at [242, 230] on textarea "Description of Project:" at bounding box center [432, 242] width 514 height 43
type textarea "TEST"
click at [655, 323] on button "Next" at bounding box center [666, 321] width 31 height 16
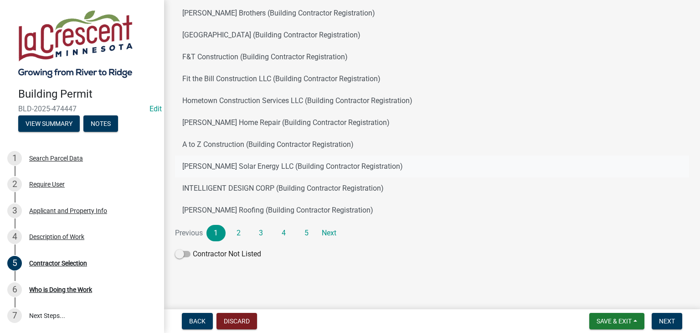
scroll to position [104, 0]
click at [240, 229] on link "2" at bounding box center [238, 232] width 19 height 16
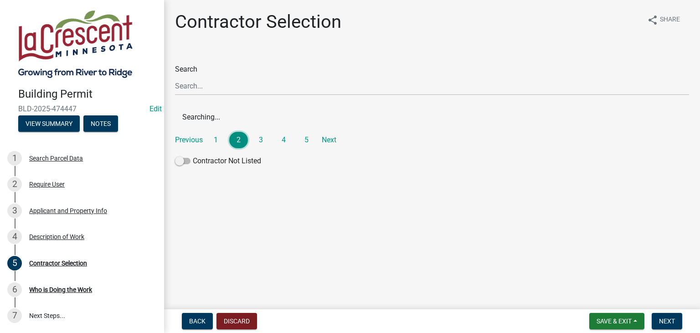
scroll to position [0, 0]
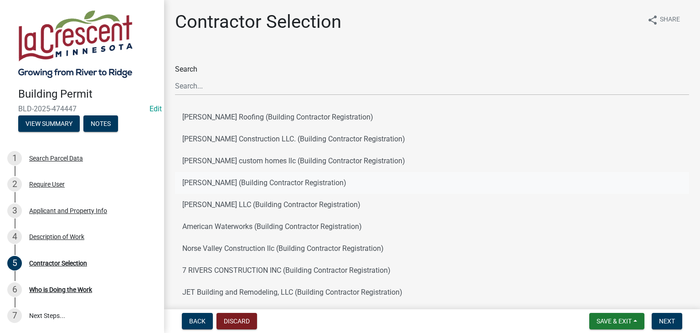
click at [246, 181] on button "A. Allen Const (Building Contractor Registration)" at bounding box center [432, 183] width 514 height 22
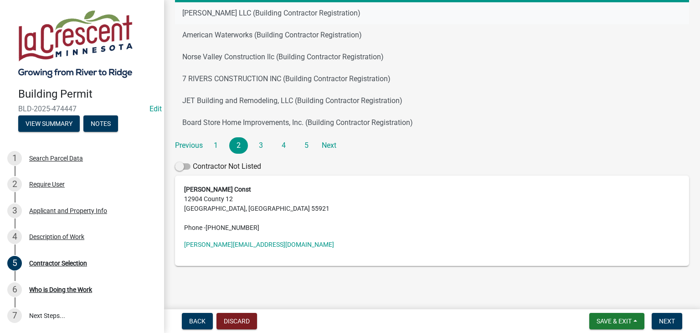
scroll to position [195, 0]
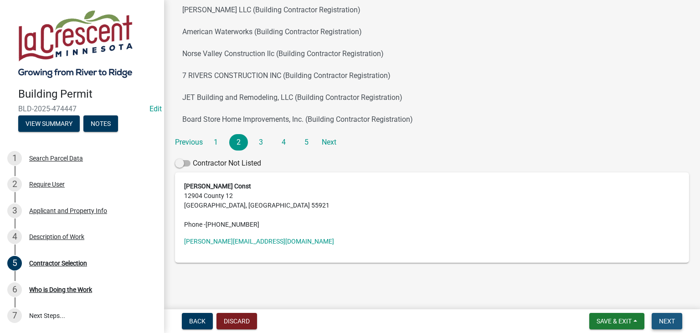
click at [667, 320] on span "Next" at bounding box center [667, 320] width 16 height 7
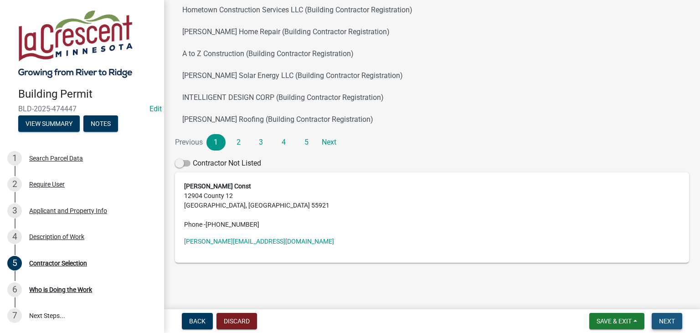
click at [664, 318] on span "Next" at bounding box center [667, 320] width 16 height 7
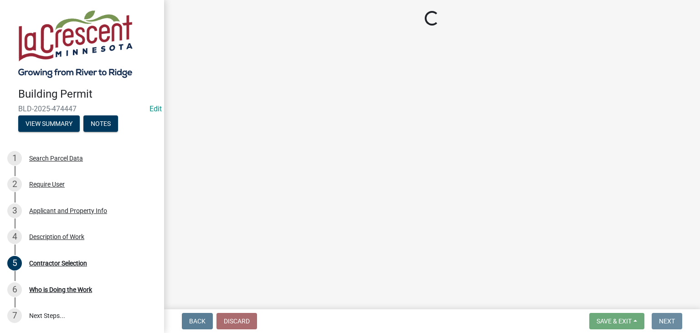
scroll to position [0, 0]
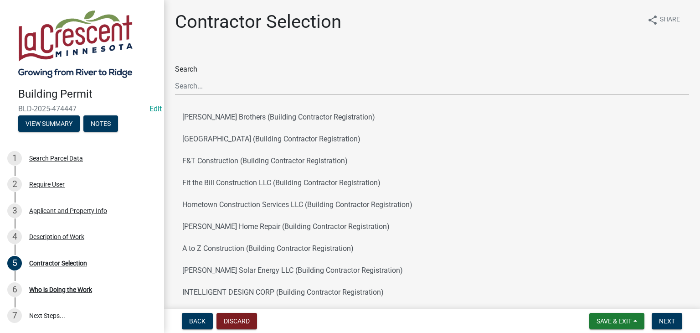
click at [527, 100] on div "Search Wieser Brothers (Building Contractor Registration) River valley Fence (B…" at bounding box center [432, 215] width 514 height 303
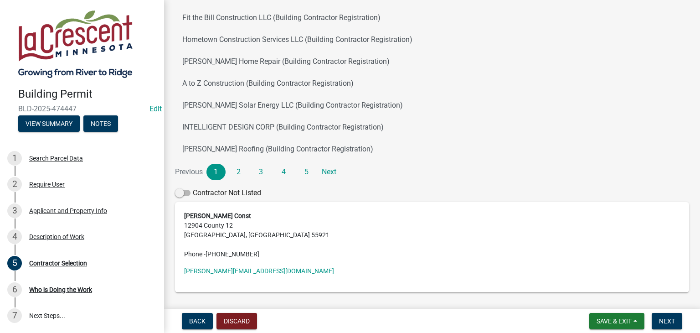
scroll to position [195, 0]
